Goal: Information Seeking & Learning: Compare options

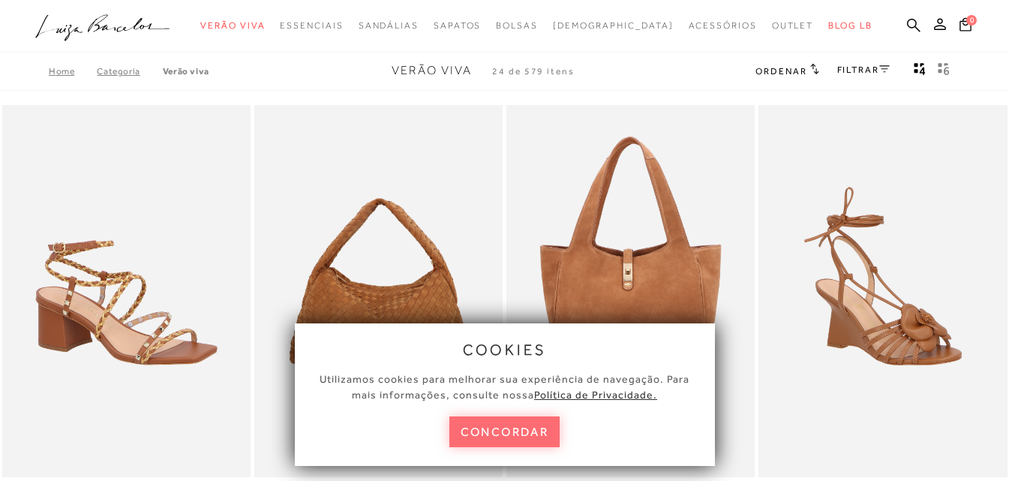
click at [516, 433] on button "concordar" at bounding box center [505, 432] width 111 height 31
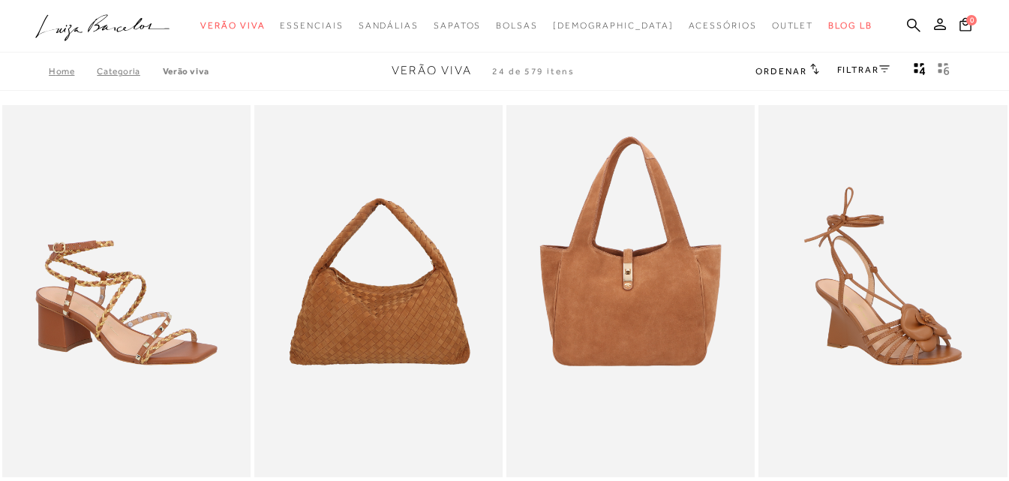
click at [907, 25] on ul ".a{fill-rule:evenodd;} Verão Viva Em alta Favoritos das Influenciadoras Apostas…" at bounding box center [493, 26] width 916 height 28
click at [915, 27] on icon at bounding box center [914, 25] width 14 height 14
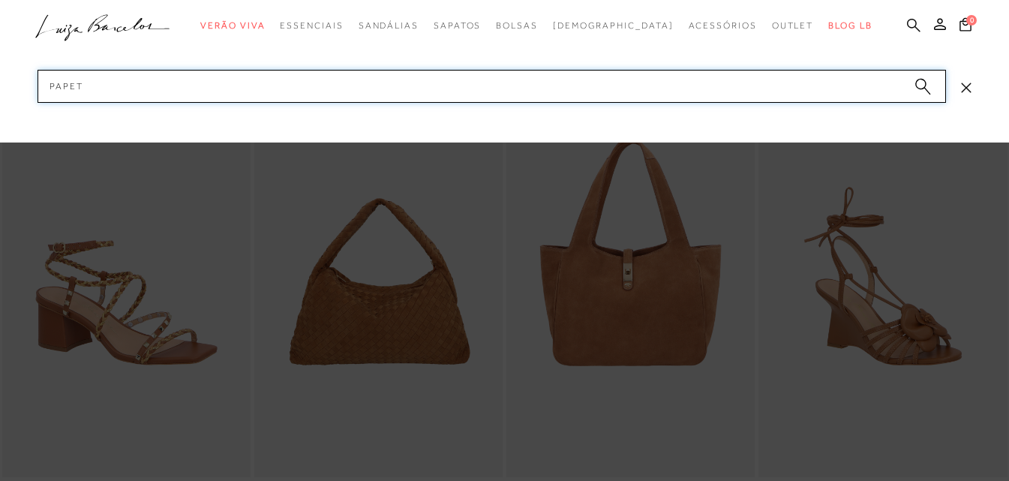
type input "PAPETE"
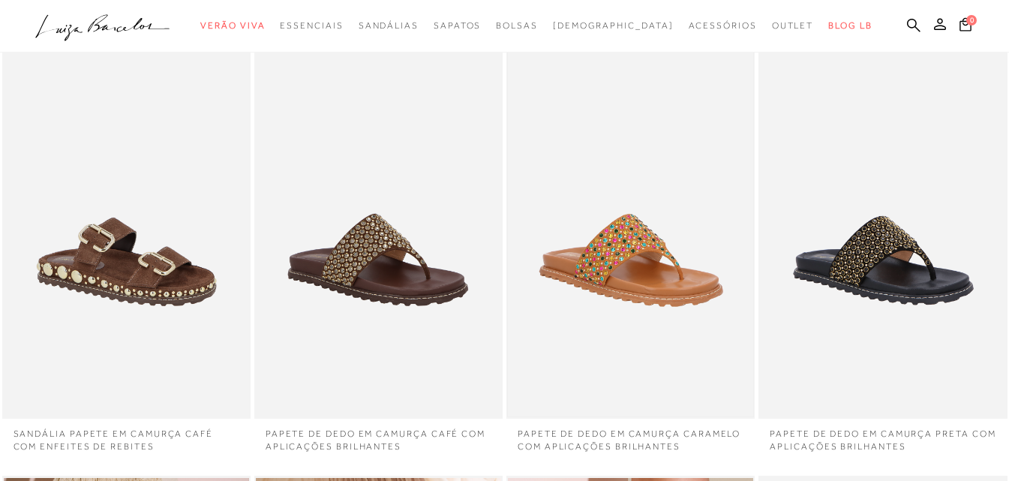
scroll to position [225, 0]
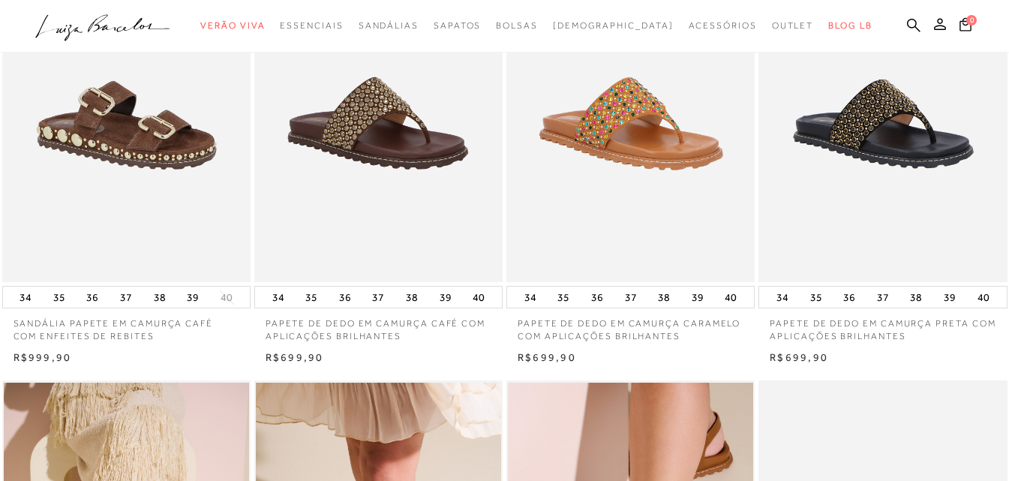
click at [621, 157] on img at bounding box center [630, 96] width 245 height 368
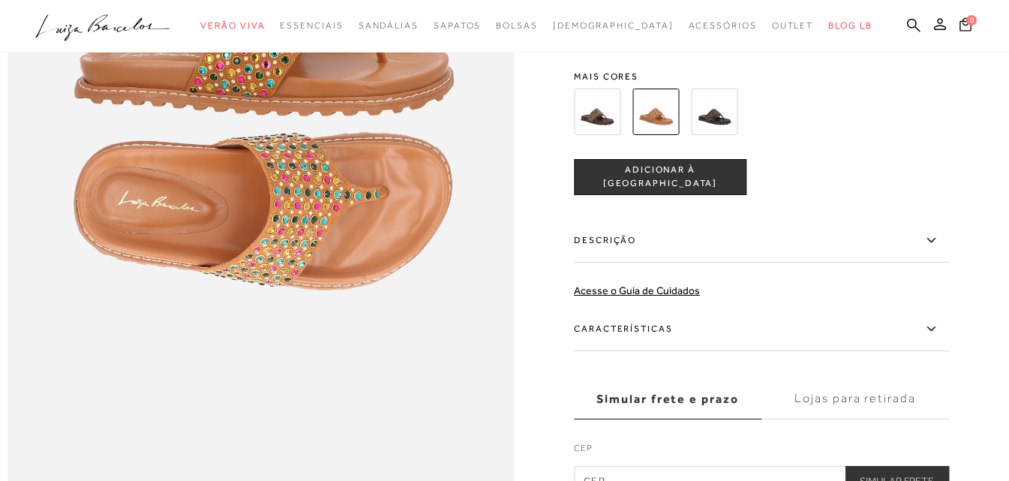
scroll to position [976, 0]
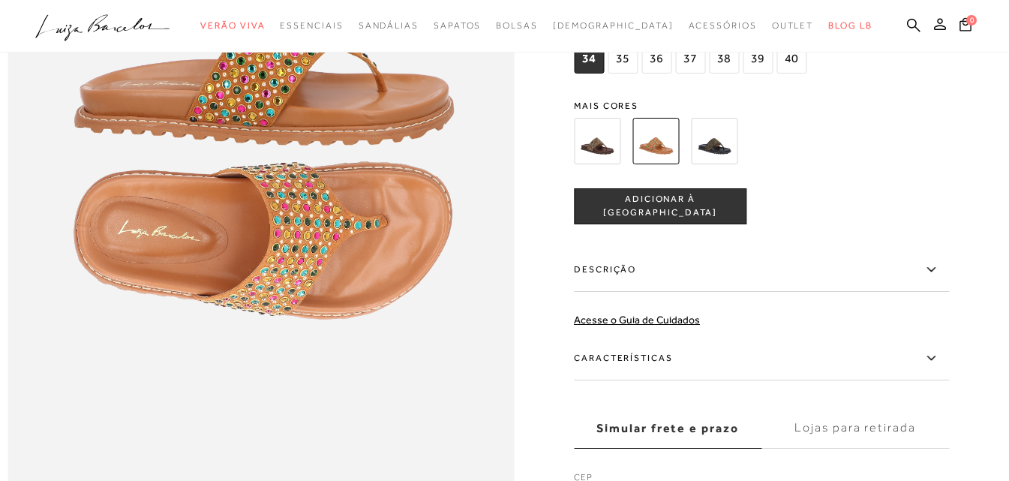
click at [732, 164] on img at bounding box center [714, 141] width 47 height 47
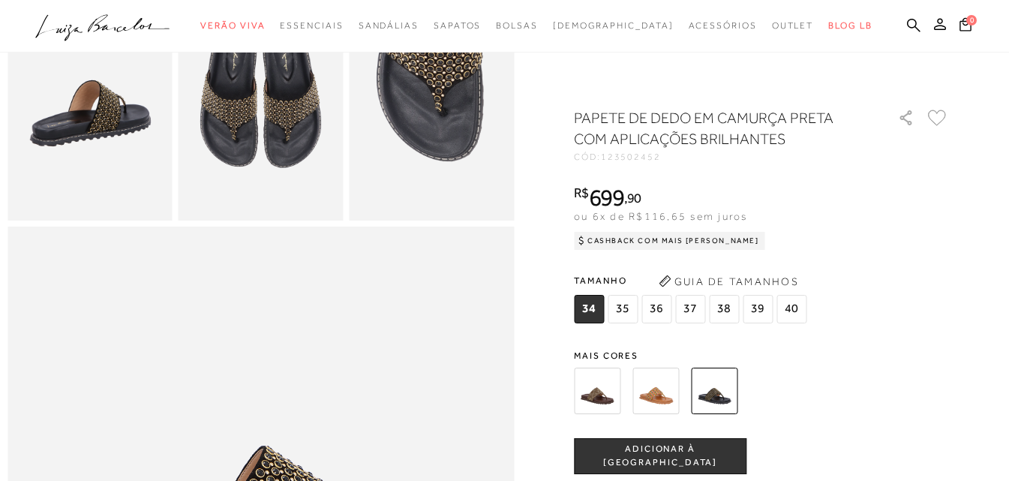
scroll to position [525, 0]
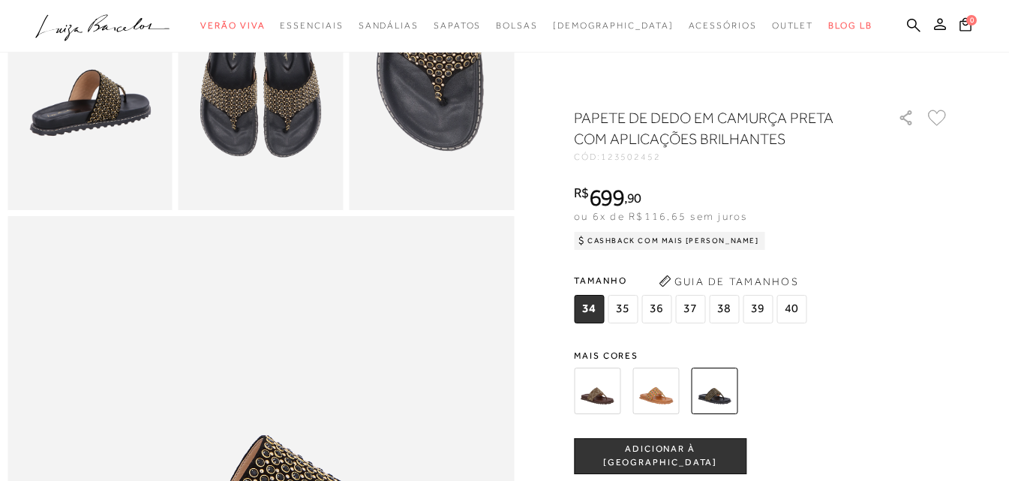
click at [593, 390] on img at bounding box center [597, 391] width 47 height 47
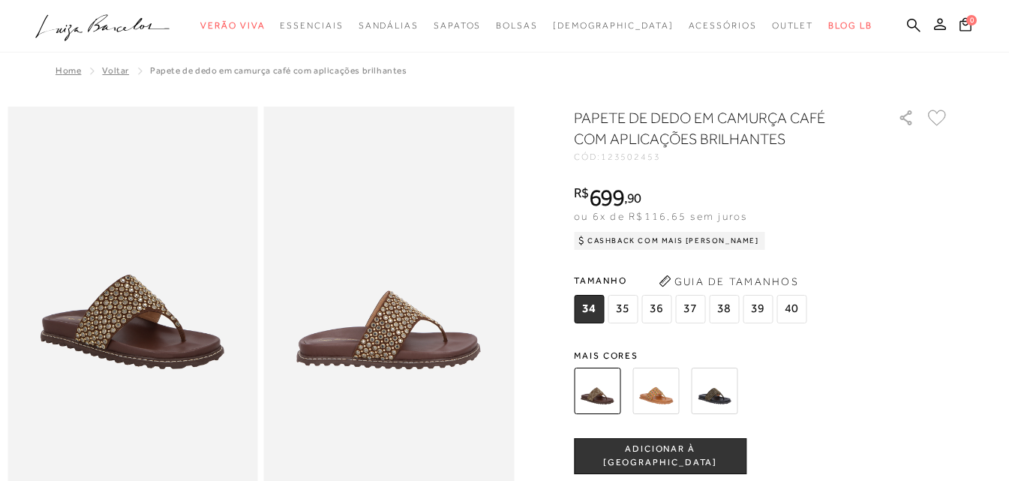
click at [665, 390] on img at bounding box center [656, 391] width 47 height 47
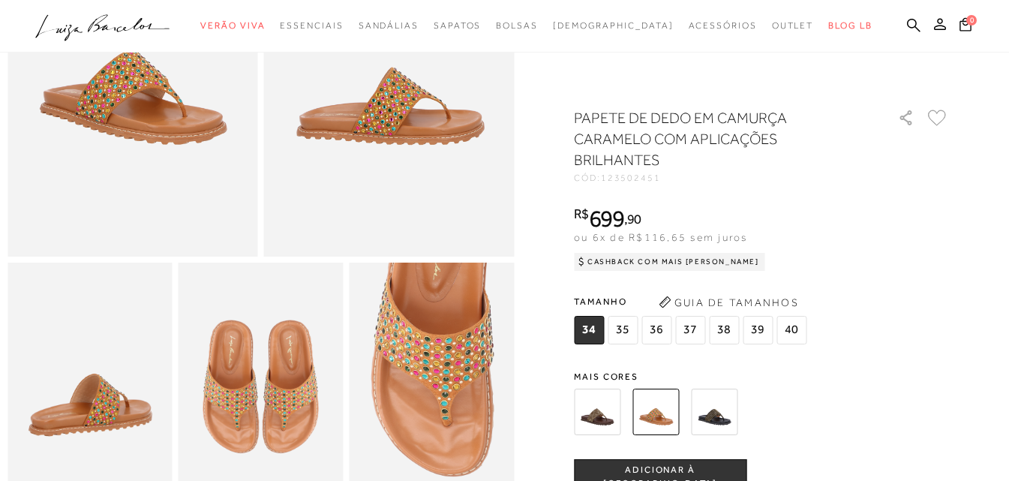
scroll to position [525, 0]
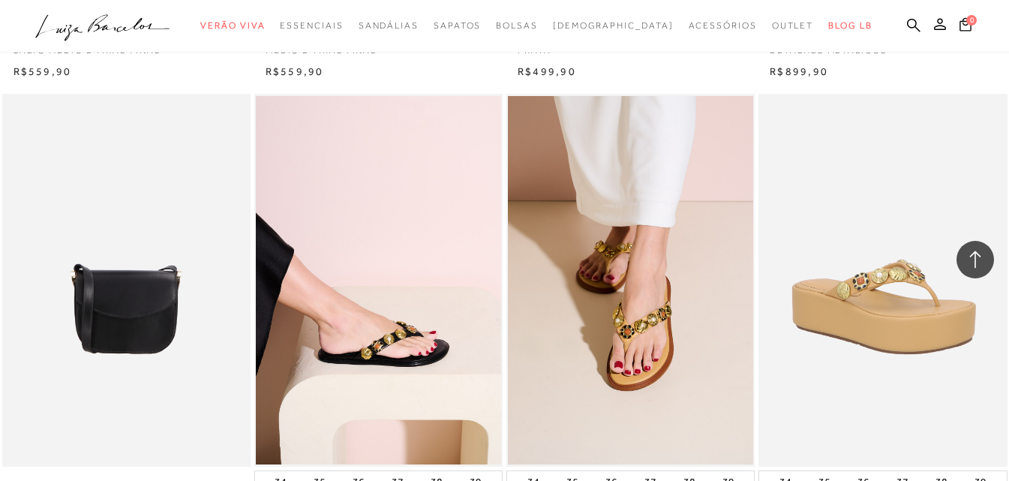
scroll to position [2702, 0]
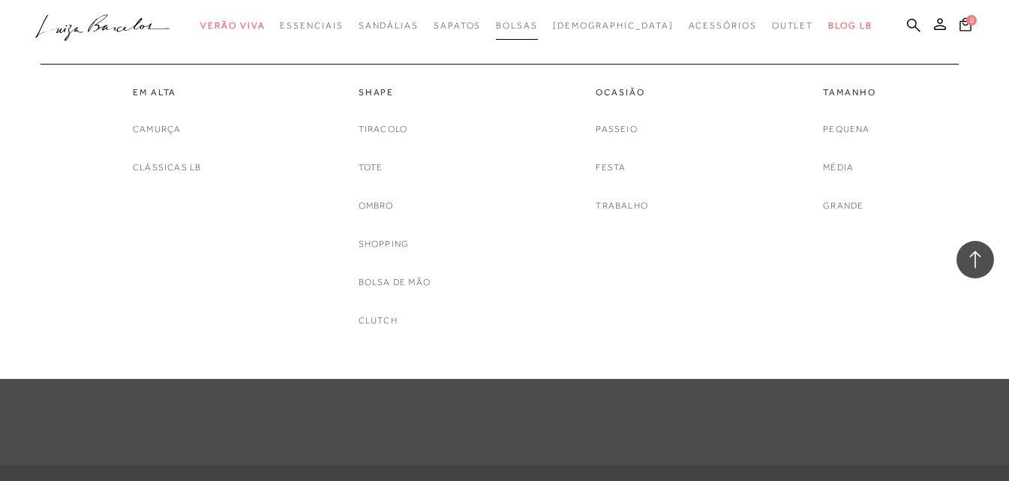
click at [537, 28] on span "Bolsas" at bounding box center [517, 25] width 42 height 11
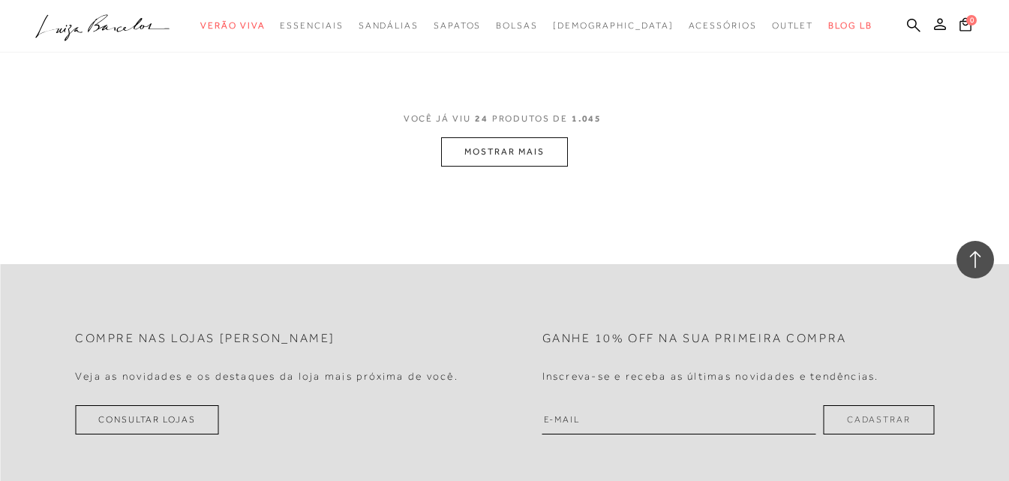
scroll to position [2927, 0]
